Goal: Book appointment/travel/reservation

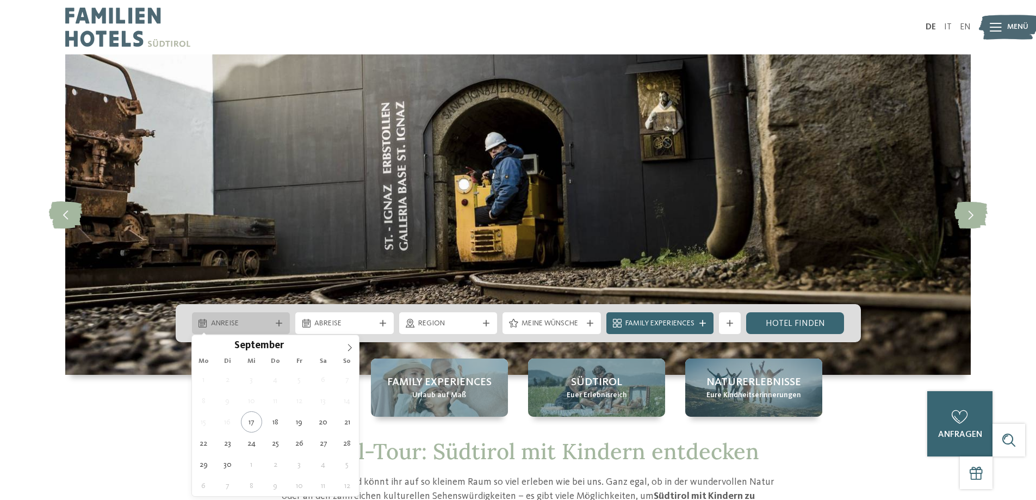
click at [200, 323] on icon at bounding box center [202, 323] width 8 height 9
type div "[DATE]"
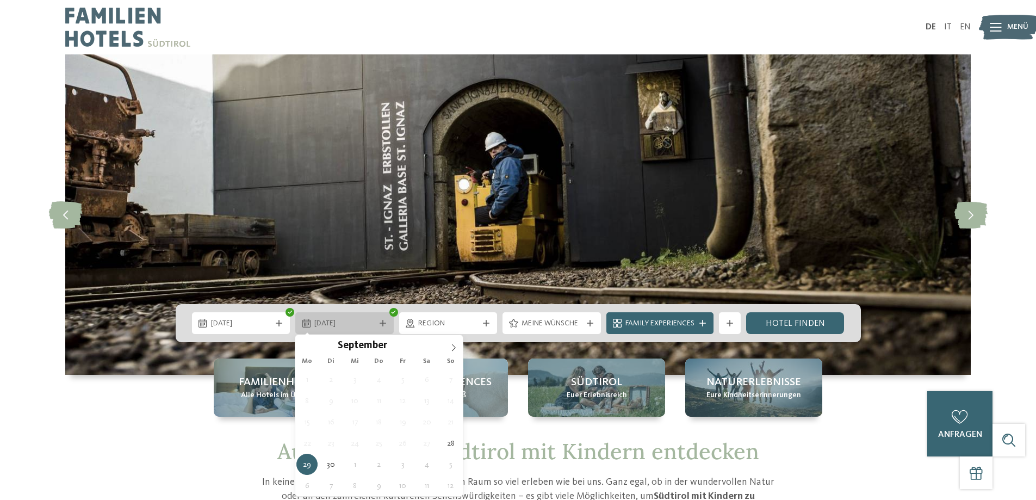
click at [369, 319] on span "29.09.2025" at bounding box center [344, 323] width 60 height 11
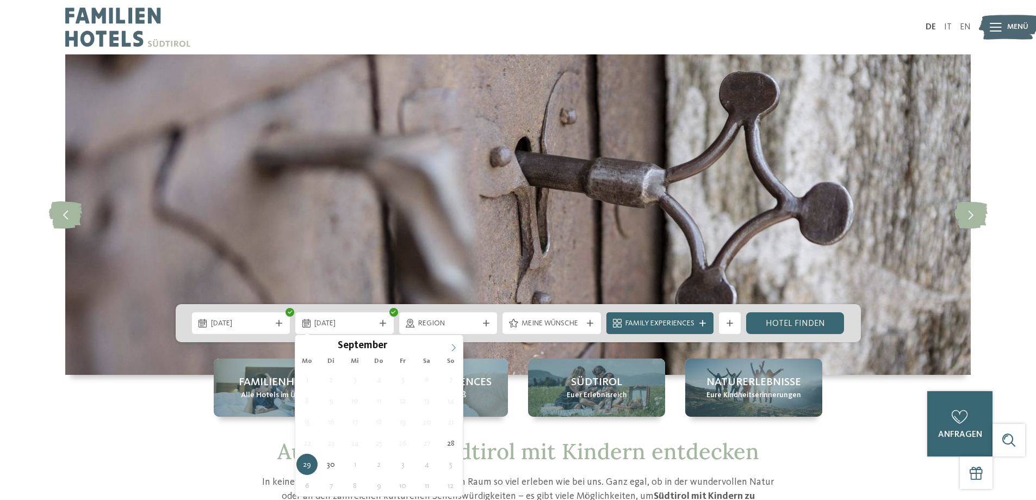
click at [454, 346] on icon at bounding box center [454, 348] width 8 height 8
type div "04.10.2025"
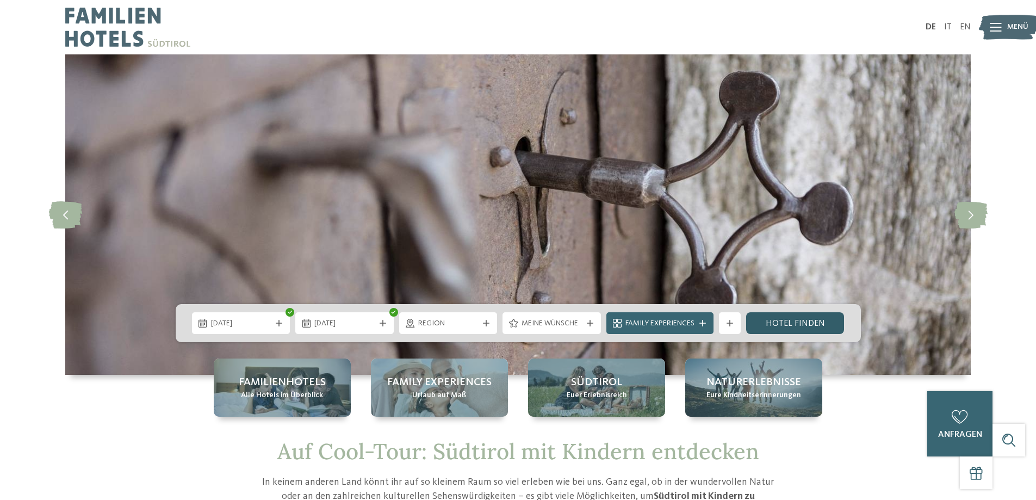
click at [789, 321] on link "Hotel finden" at bounding box center [795, 323] width 98 height 22
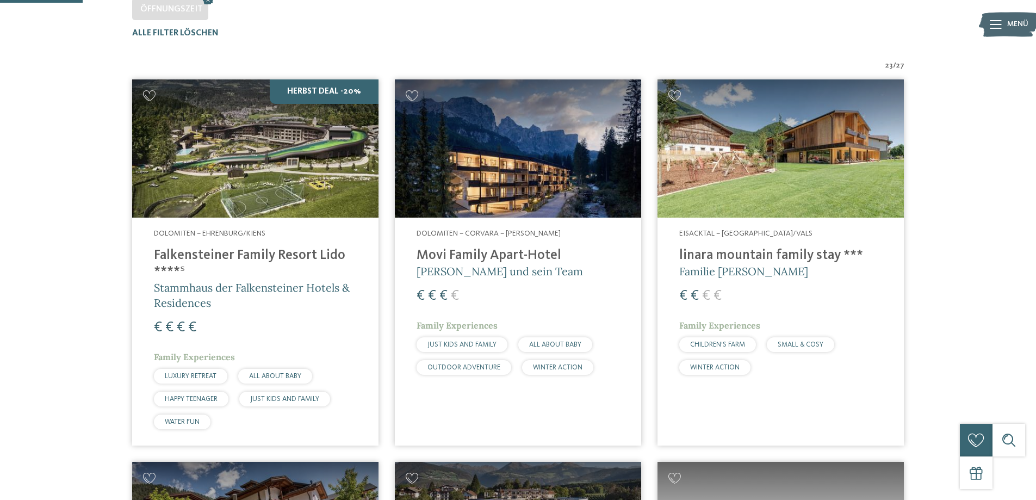
scroll to position [357, 0]
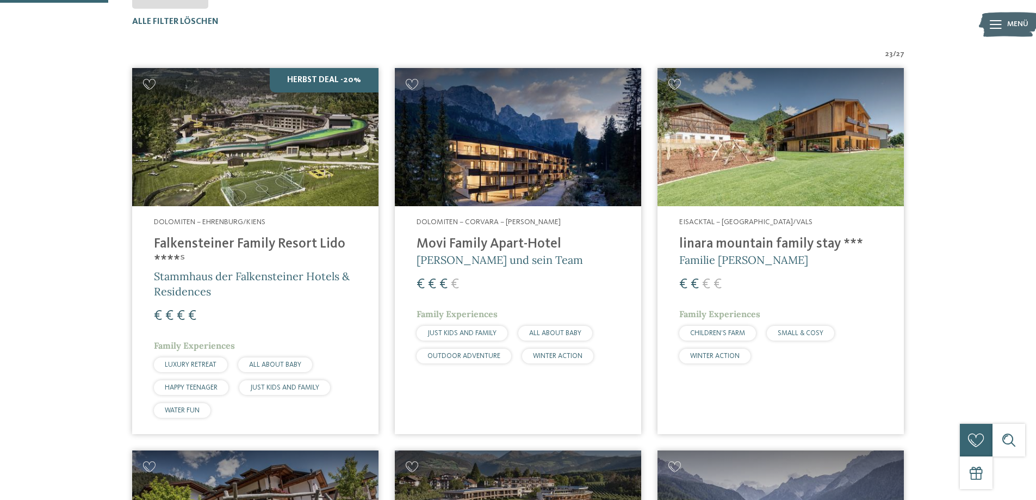
click at [762, 133] on img at bounding box center [780, 137] width 246 height 139
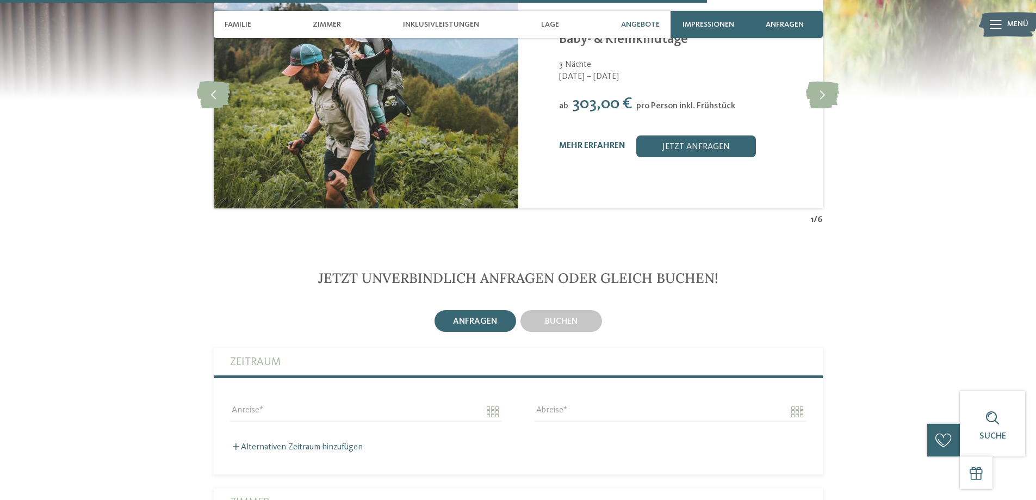
scroll to position [2392, 0]
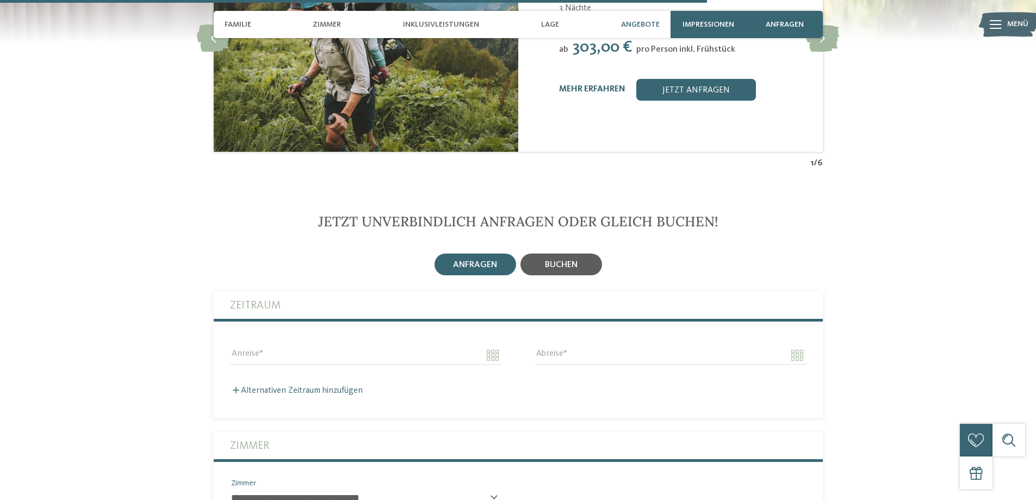
click at [557, 260] on span "buchen" at bounding box center [561, 264] width 33 height 9
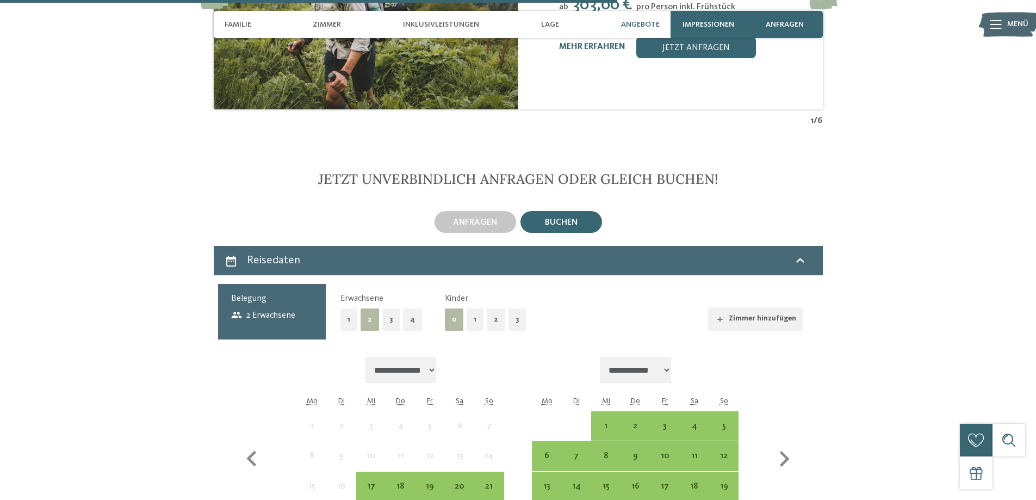
scroll to position [2555, 0]
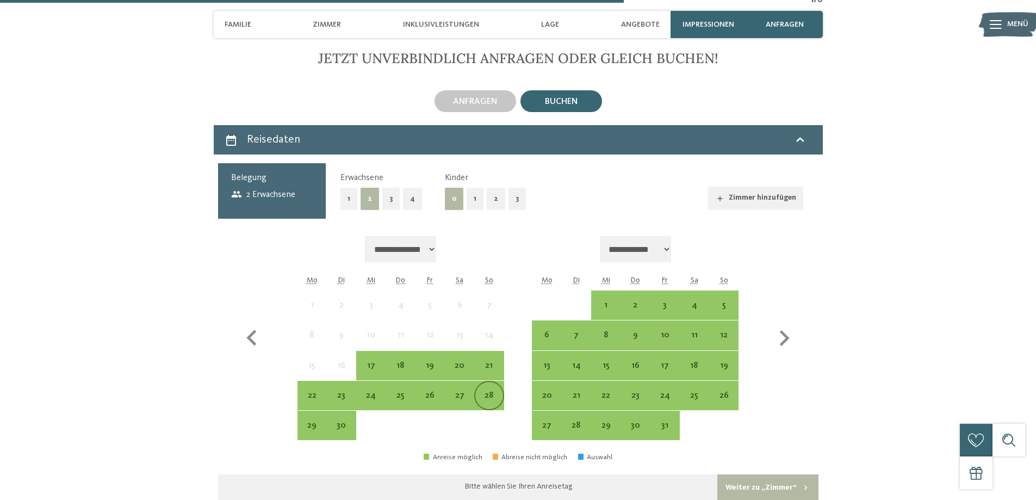
click at [495, 391] on div "28" at bounding box center [488, 404] width 27 height 27
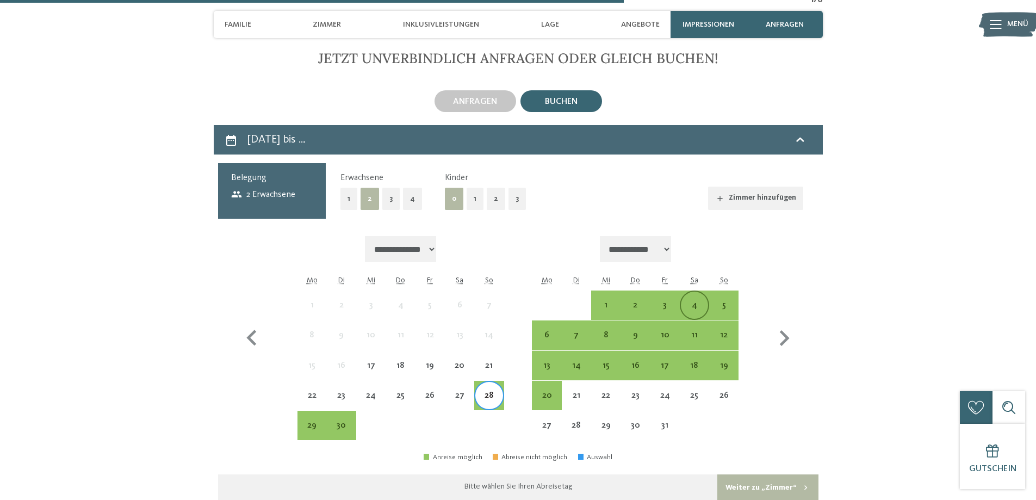
click at [698, 301] on div "4" at bounding box center [694, 314] width 27 height 27
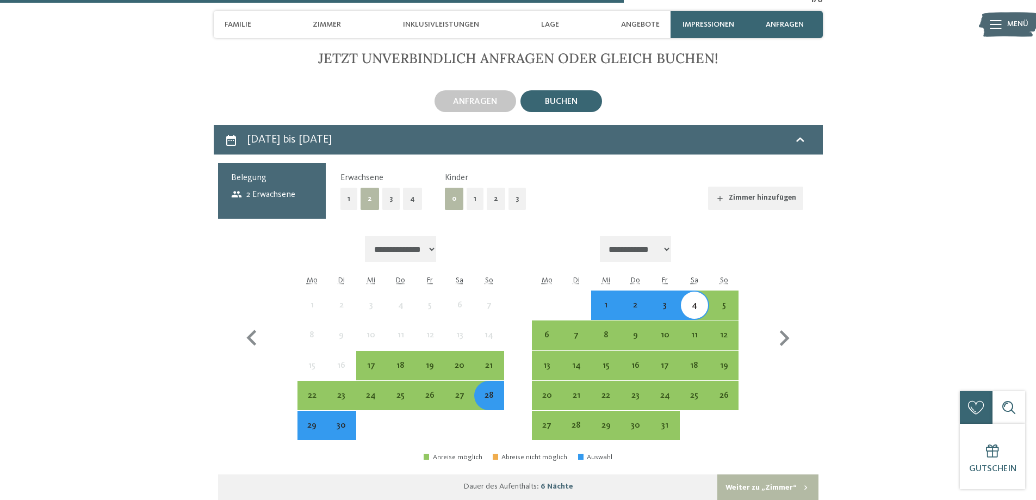
click at [473, 188] on button "1" at bounding box center [474, 199] width 17 height 22
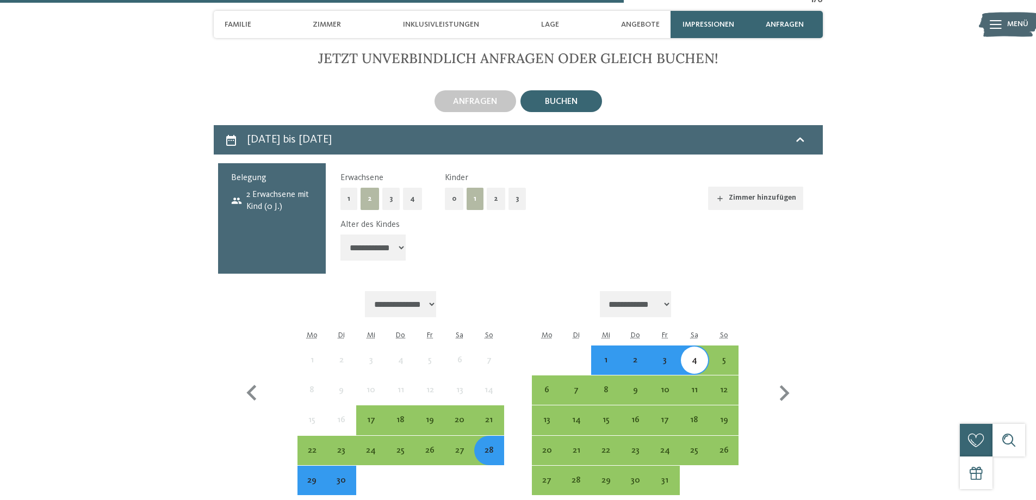
click at [400, 234] on select "**********" at bounding box center [372, 247] width 65 height 26
select select "*"
click at [340, 234] on select "**********" at bounding box center [372, 247] width 65 height 26
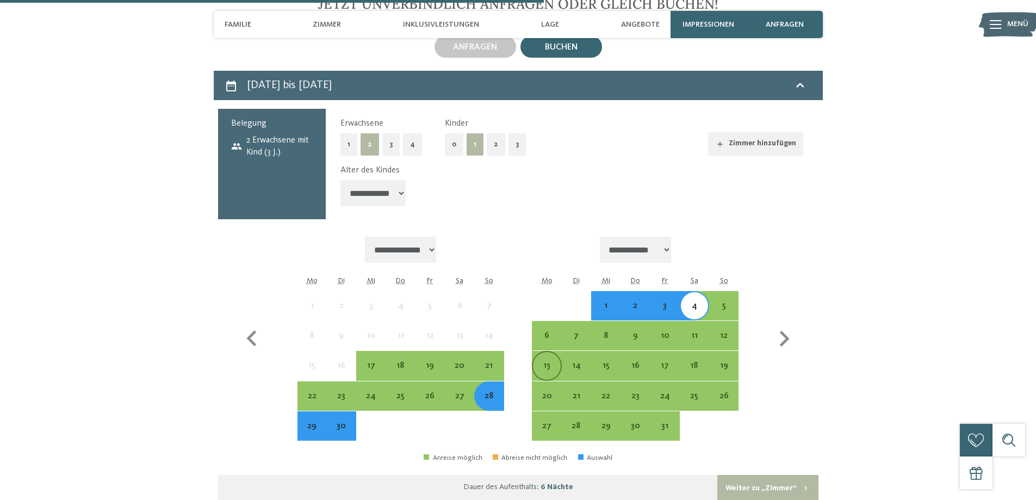
scroll to position [2120, 0]
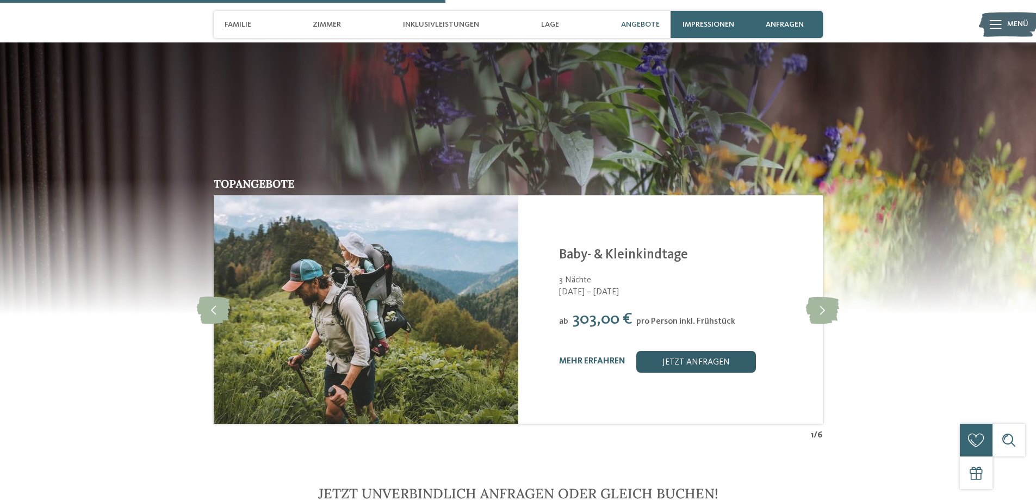
click at [675, 351] on link "jetzt anfragen" at bounding box center [696, 362] width 120 height 22
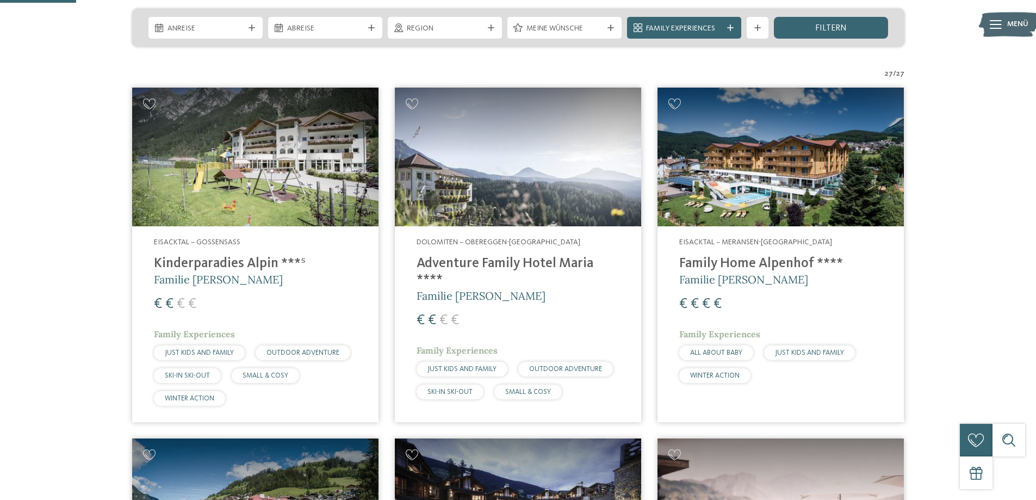
scroll to position [272, 0]
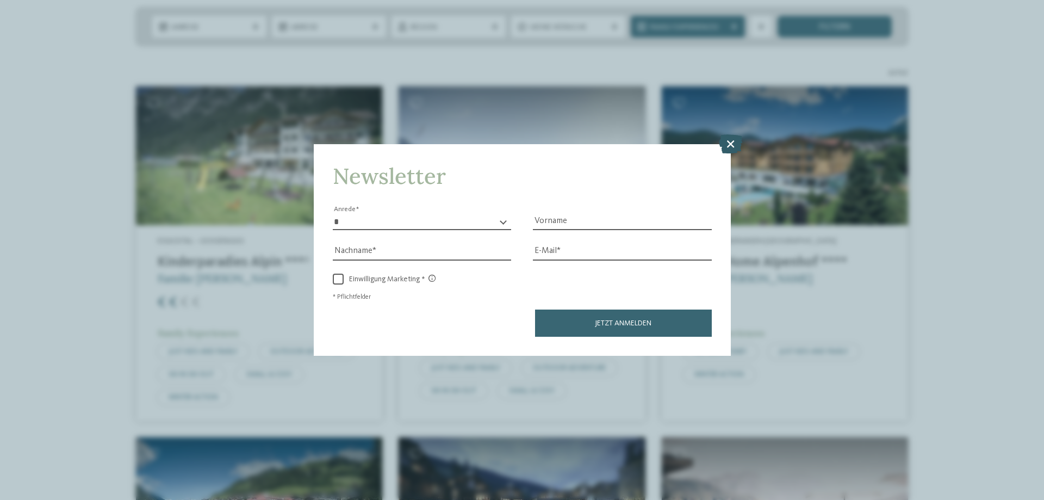
click at [736, 144] on icon at bounding box center [730, 143] width 23 height 19
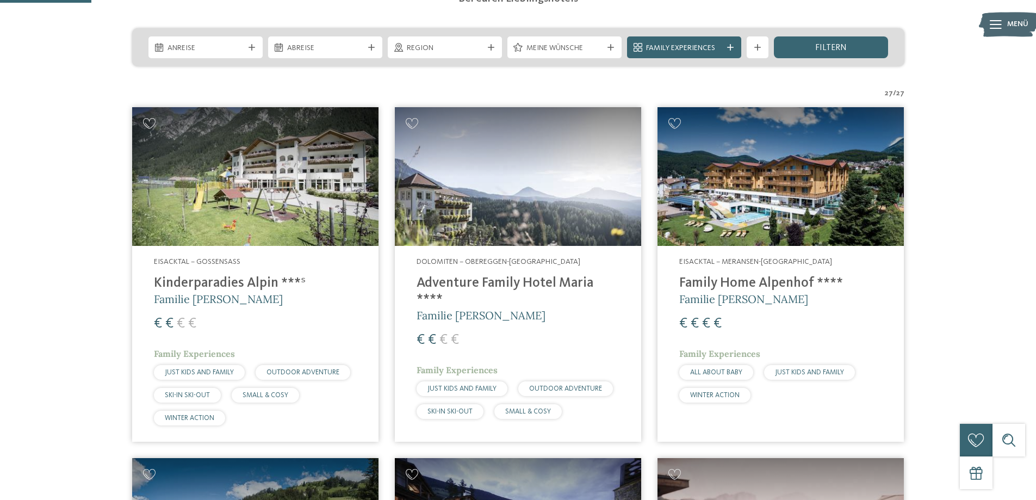
scroll to position [163, 0]
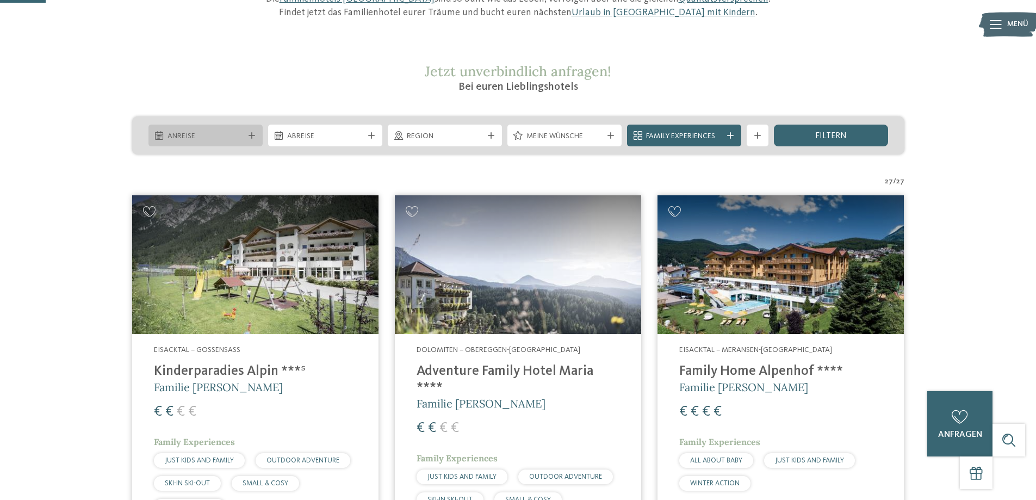
click at [216, 139] on span "Anreise" at bounding box center [205, 136] width 76 height 11
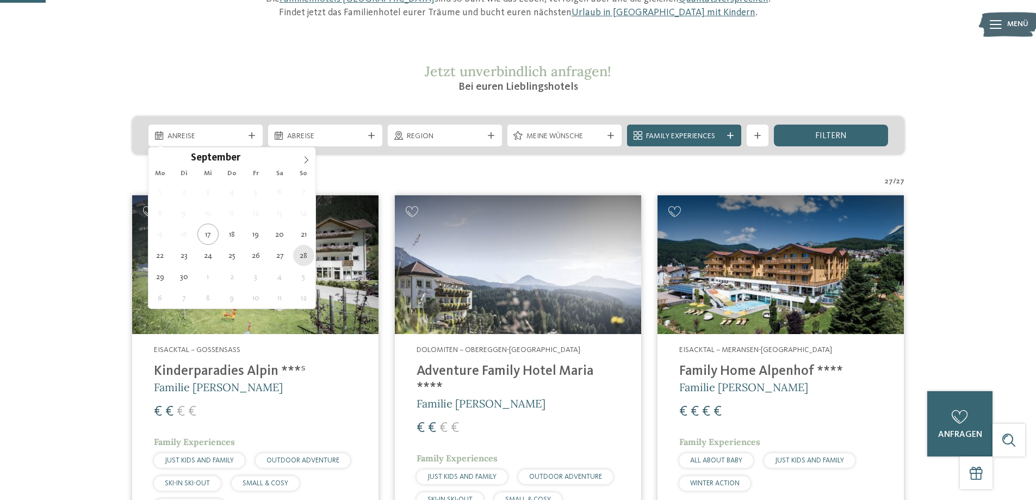
type div "28.09.2025"
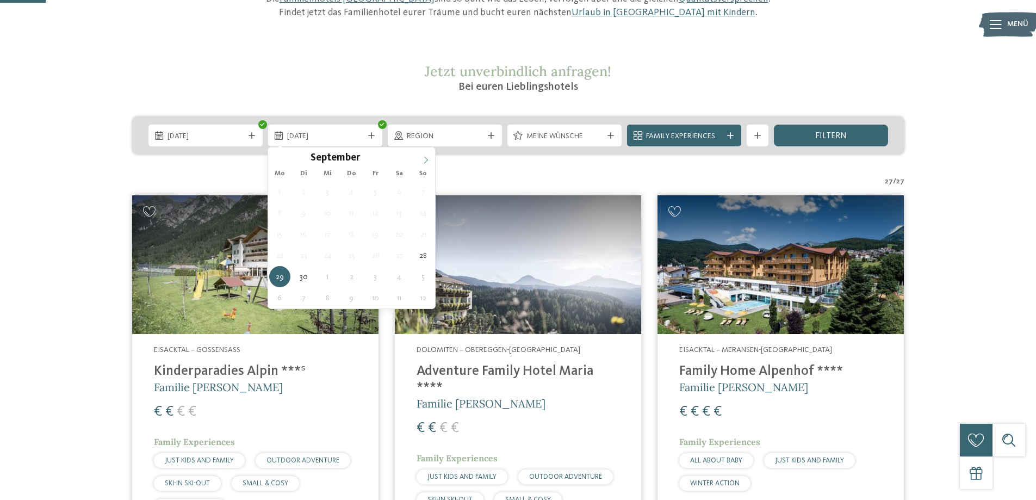
click at [424, 158] on icon at bounding box center [426, 160] width 8 height 8
type div "04.10.2025"
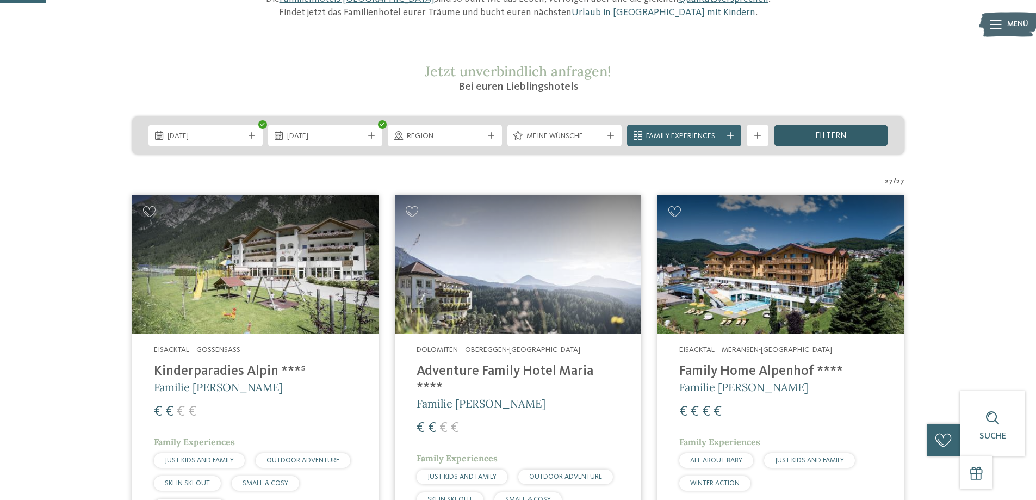
click at [839, 139] on span "filtern" at bounding box center [831, 136] width 32 height 9
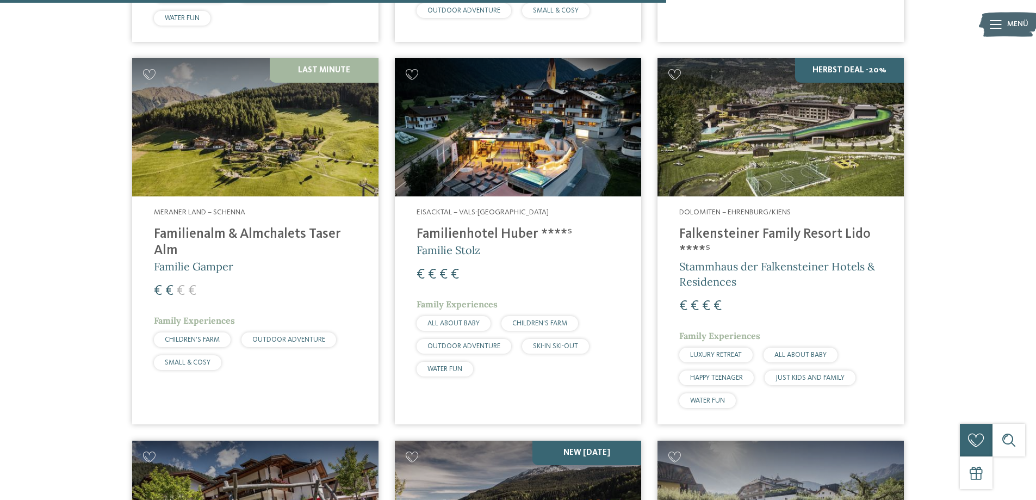
scroll to position [2205, 0]
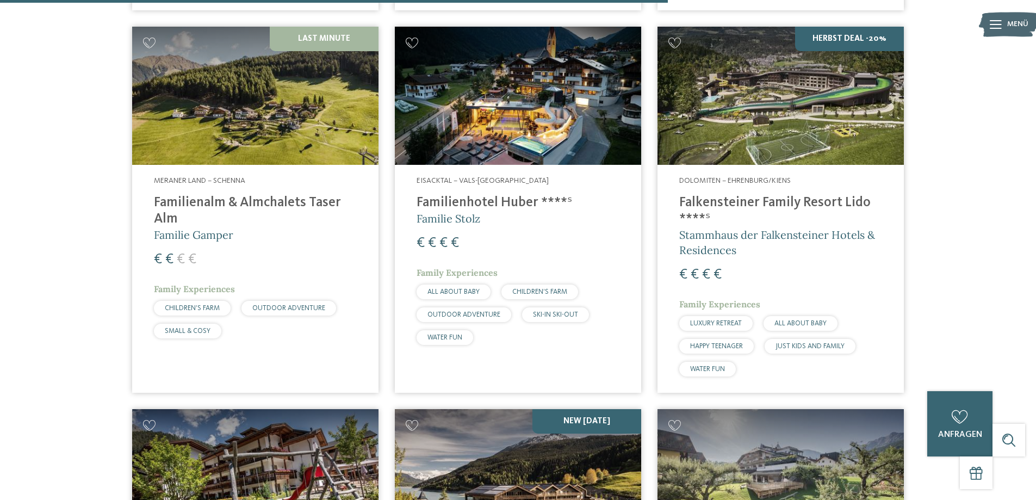
click at [265, 114] on img at bounding box center [255, 96] width 246 height 139
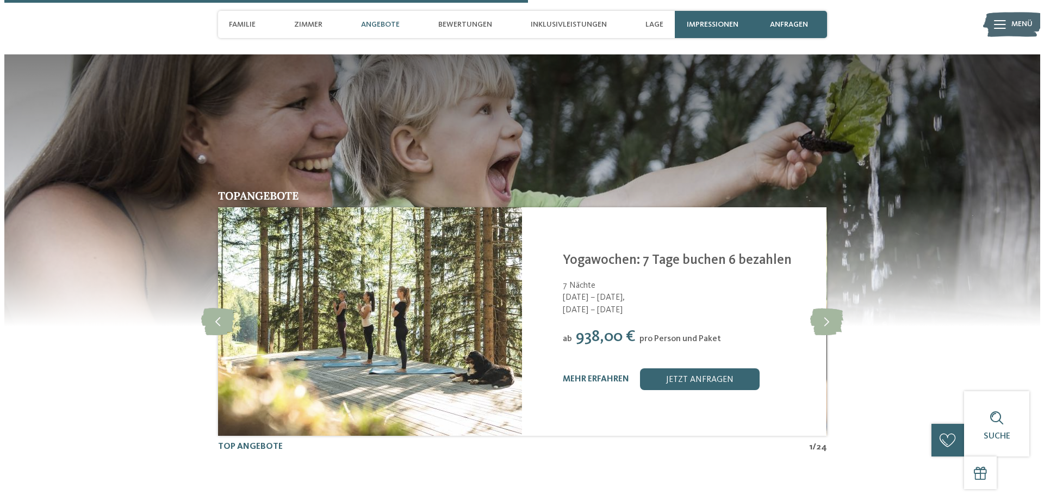
scroll to position [2135, 0]
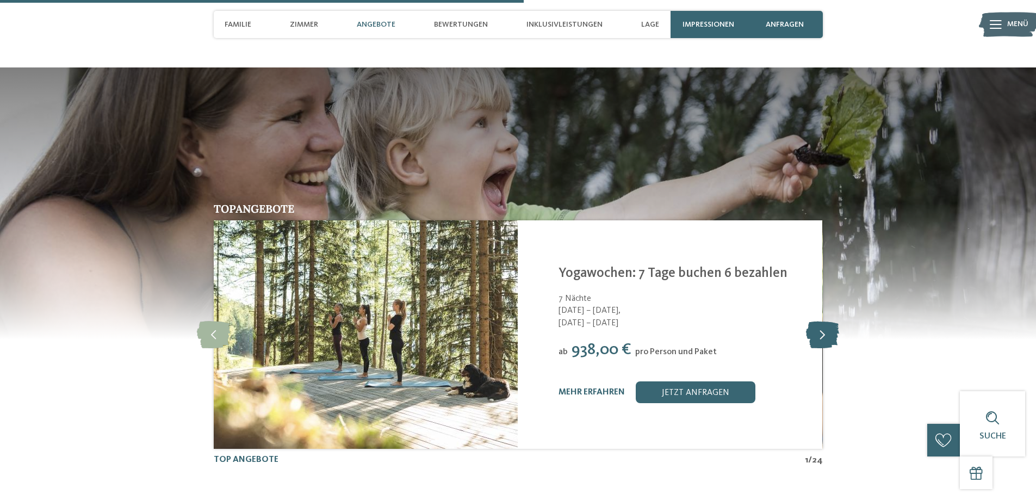
click at [826, 321] on icon at bounding box center [822, 334] width 33 height 27
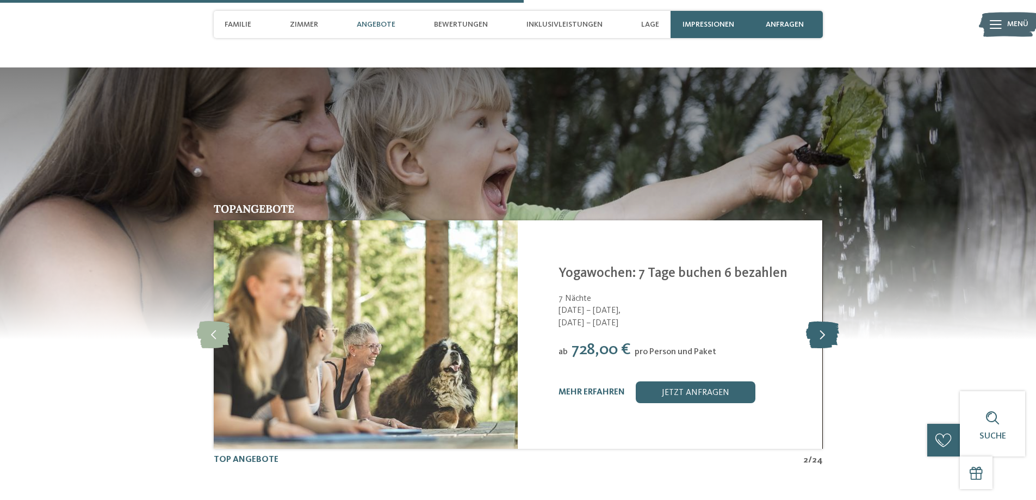
click at [826, 321] on icon at bounding box center [822, 334] width 33 height 27
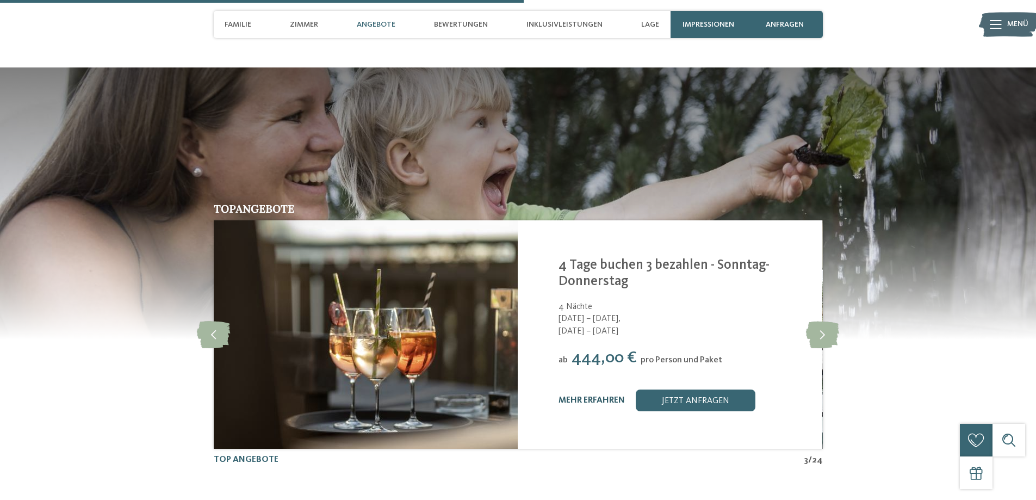
click at [590, 396] on link "mehr erfahren" at bounding box center [591, 400] width 66 height 9
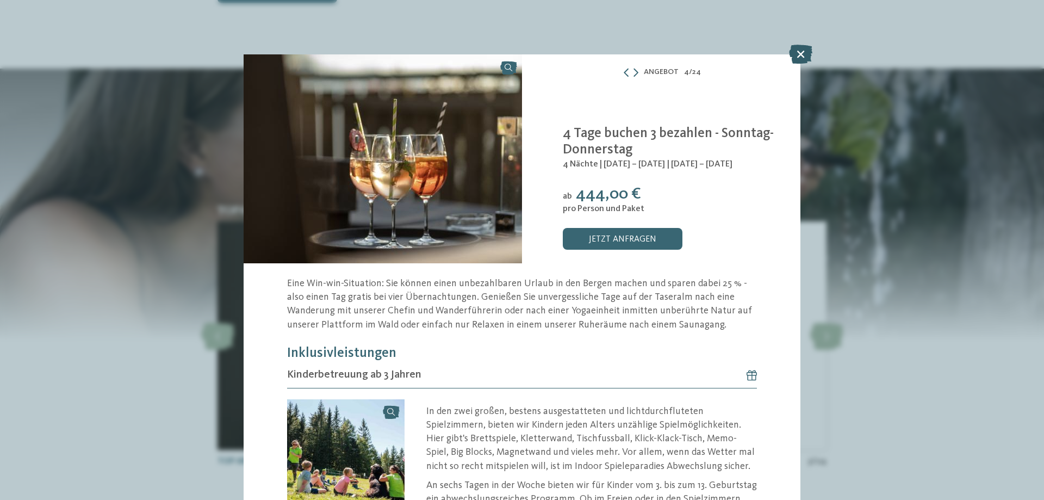
click at [801, 52] on icon at bounding box center [800, 54] width 23 height 19
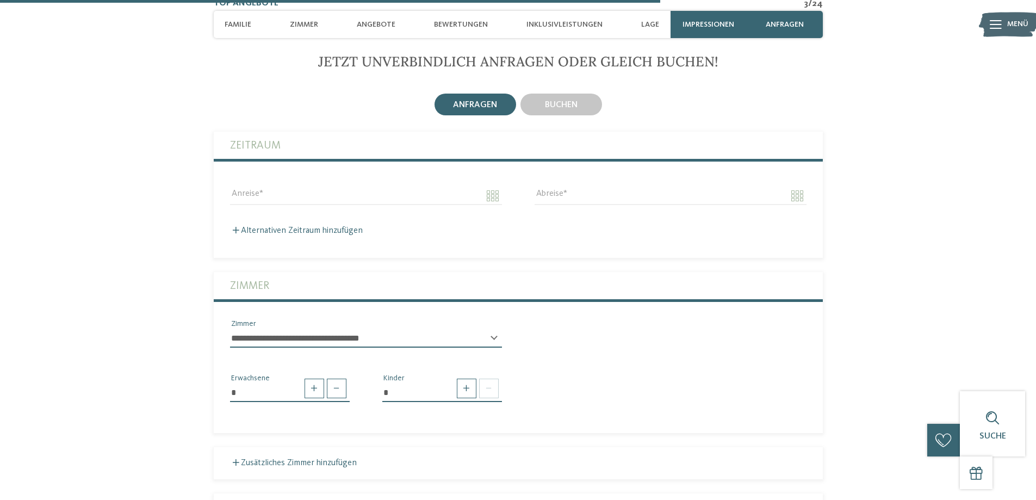
scroll to position [2733, 0]
